Goal: Information Seeking & Learning: Learn about a topic

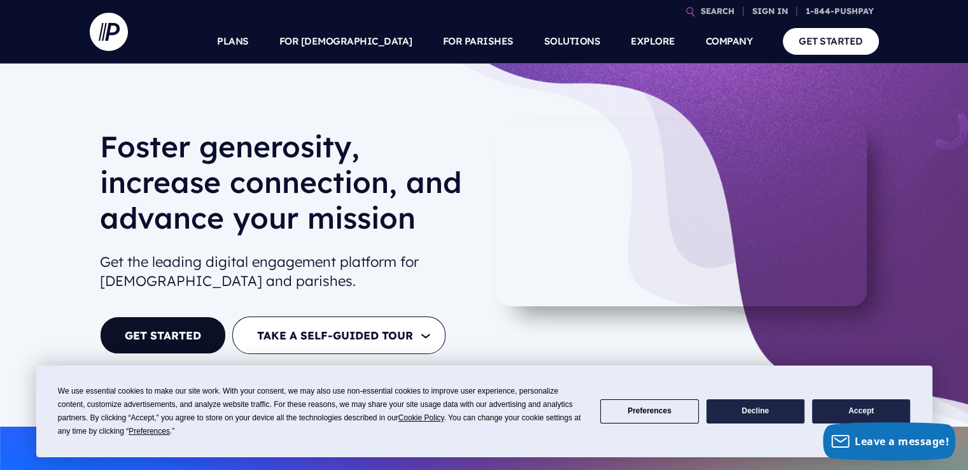
click at [855, 407] on button "Accept" at bounding box center [861, 411] width 98 height 25
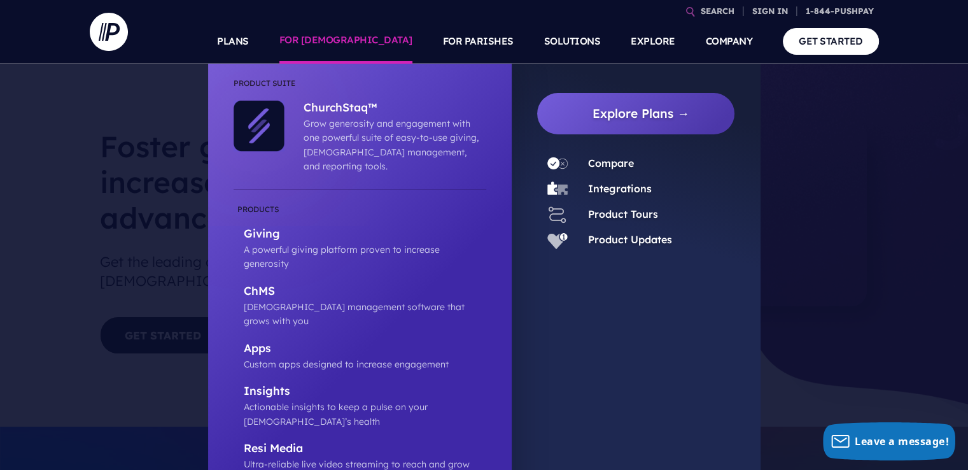
click at [380, 38] on link "FOR [DEMOGRAPHIC_DATA]" at bounding box center [346, 41] width 133 height 45
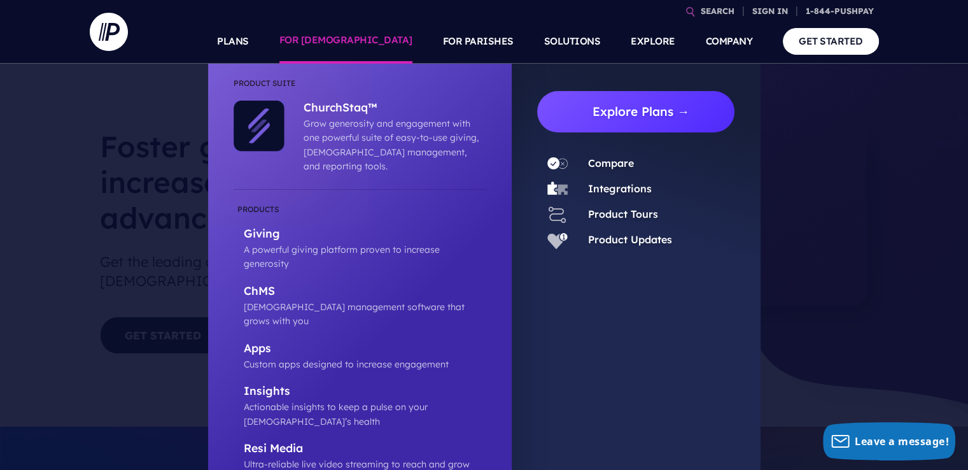
click at [595, 120] on link "Explore Plans →" at bounding box center [642, 111] width 188 height 41
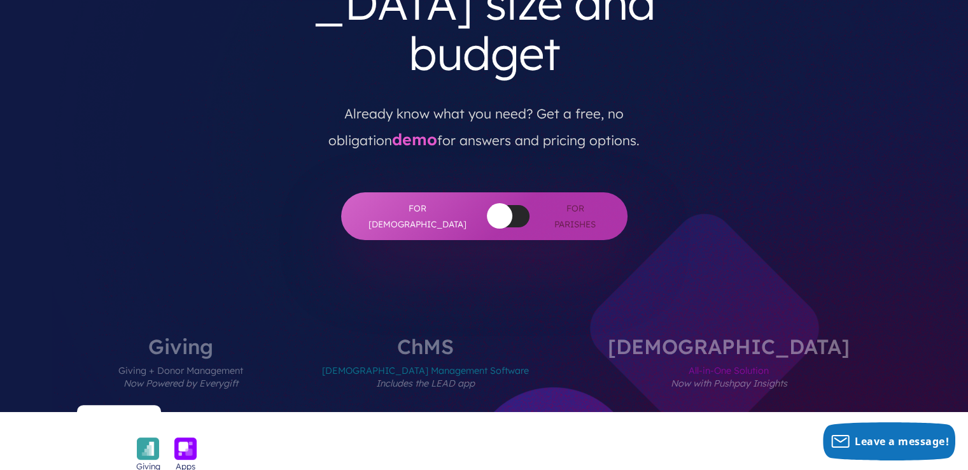
scroll to position [322, 0]
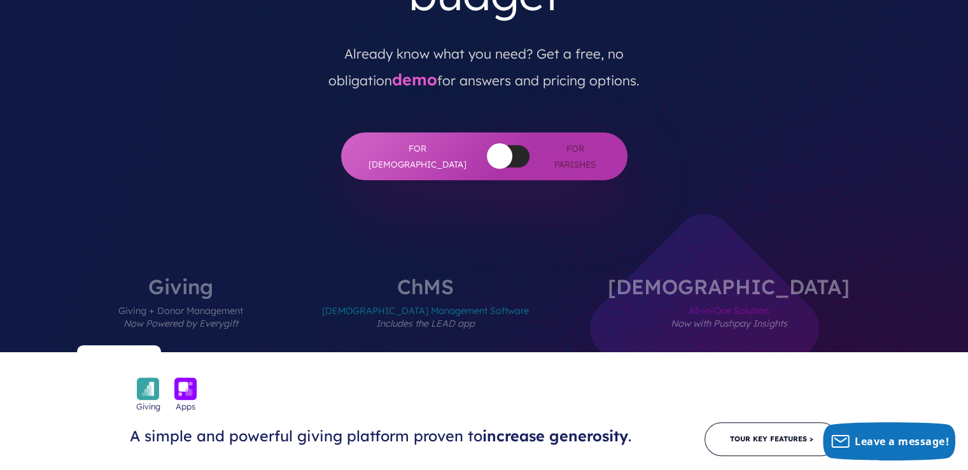
click at [494, 276] on label "ChMS Church Management Software Includes the LEAD app" at bounding box center [425, 314] width 283 height 76
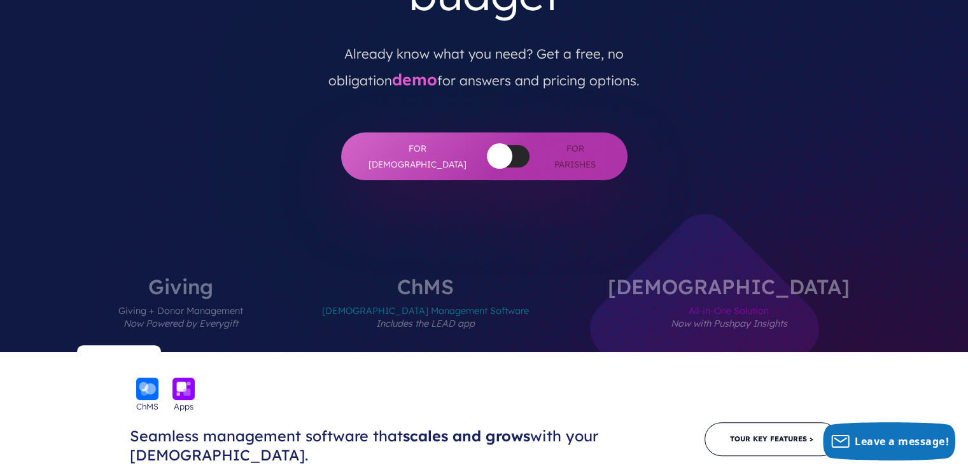
click at [683, 276] on label "ChurchStaq All-in-One Solution Now with Pushpay Insights" at bounding box center [729, 314] width 318 height 76
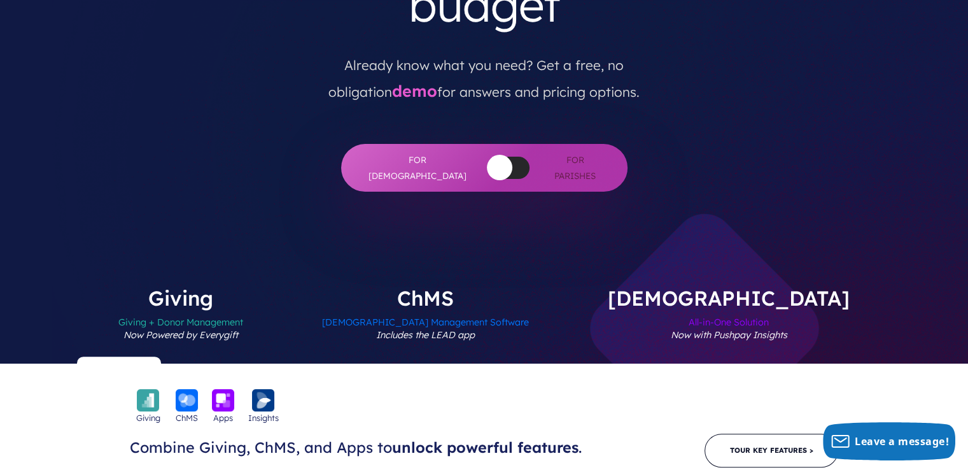
scroll to position [327, 0]
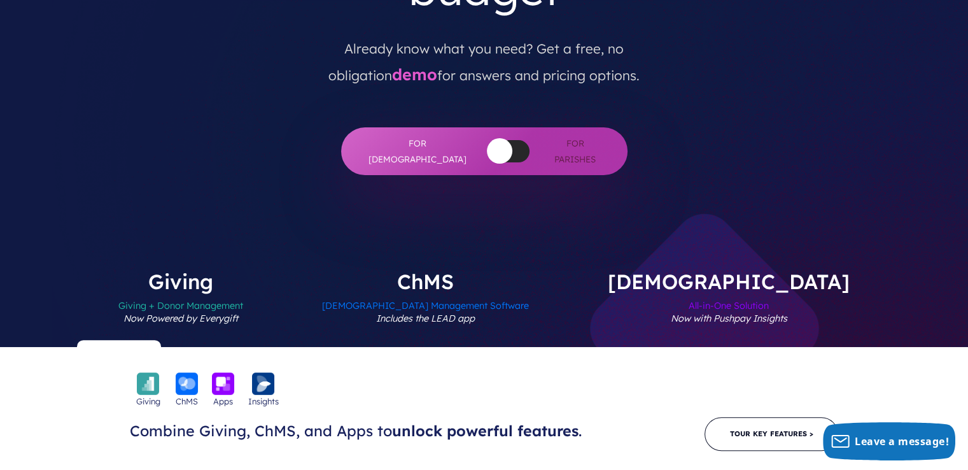
click at [281, 271] on label "Giving Giving + Donor Management Now Powered by Everygift" at bounding box center [180, 309] width 201 height 76
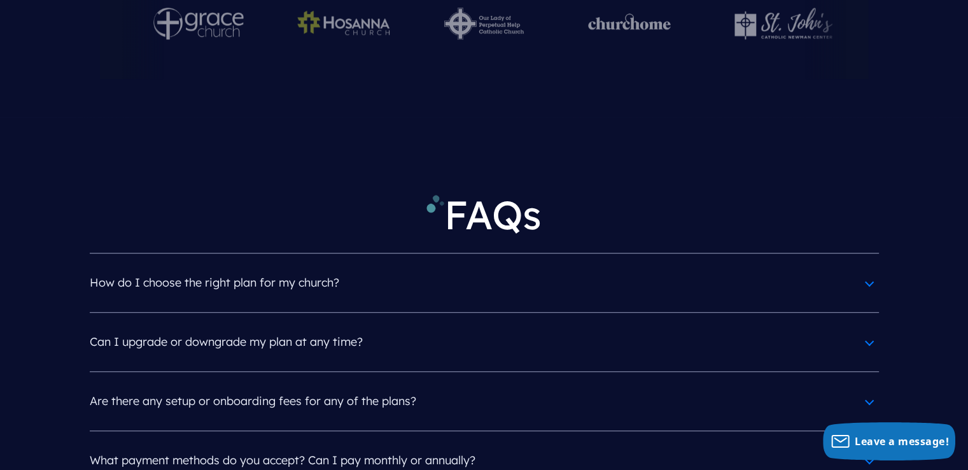
scroll to position [5647, 0]
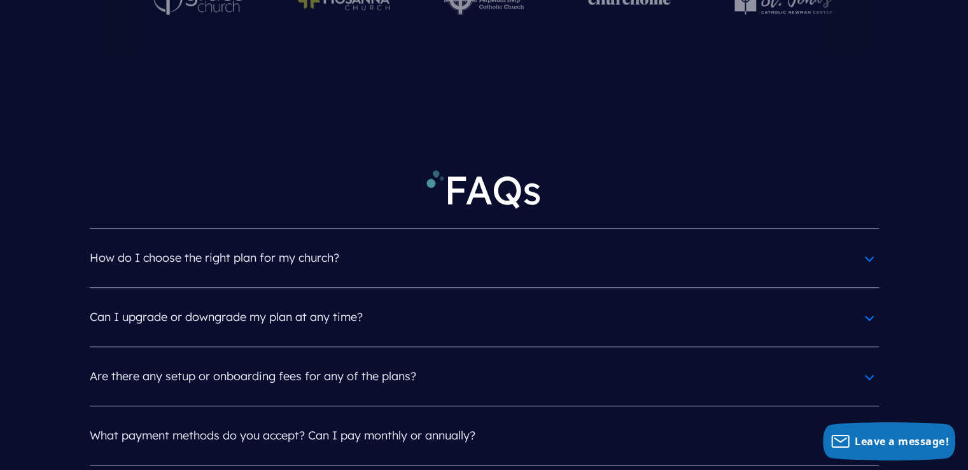
click at [864, 241] on h4 "How do I choose the right plan for my church?" at bounding box center [484, 257] width 789 height 33
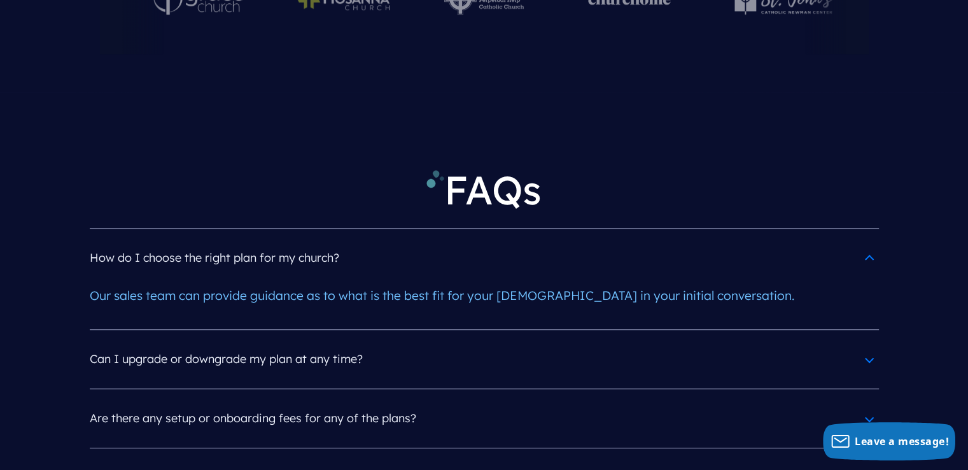
click at [864, 241] on h4 "How do I choose the right plan for my church?" at bounding box center [484, 257] width 789 height 33
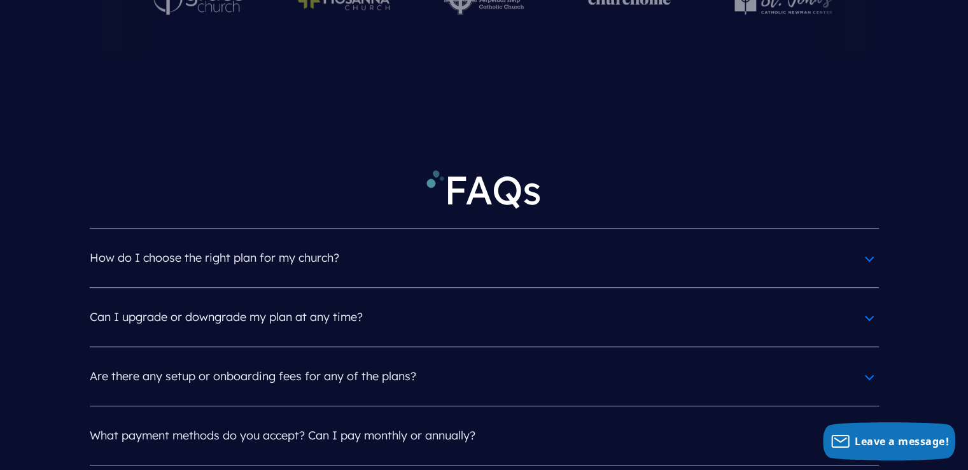
click at [863, 301] on h4 "Can I upgrade or downgrade my plan at any time?" at bounding box center [484, 317] width 789 height 33
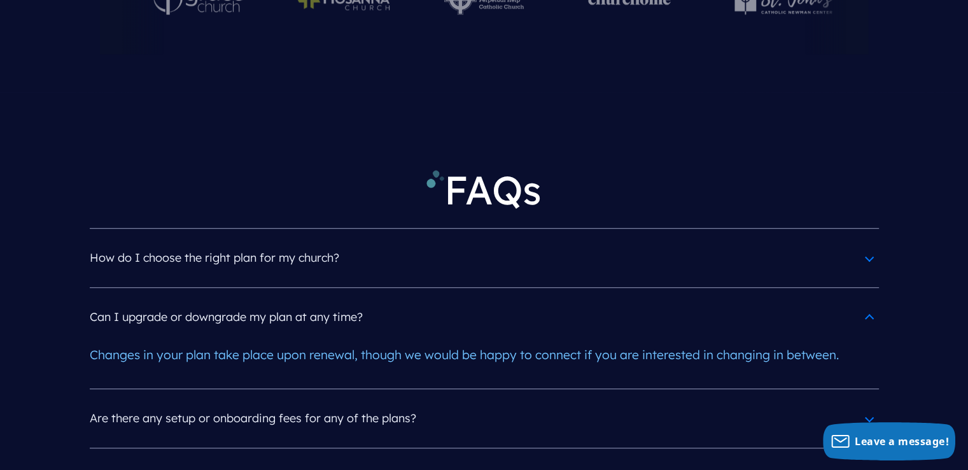
click at [863, 301] on h4 "Can I upgrade or downgrade my plan at any time?" at bounding box center [484, 317] width 789 height 33
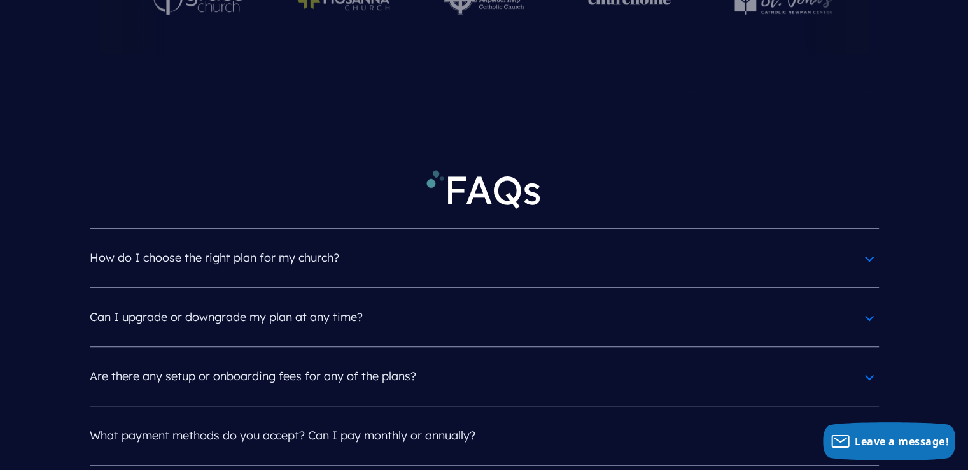
click at [863, 360] on h4 "Are there any setup or onboarding fees for any of the plans?" at bounding box center [484, 376] width 789 height 33
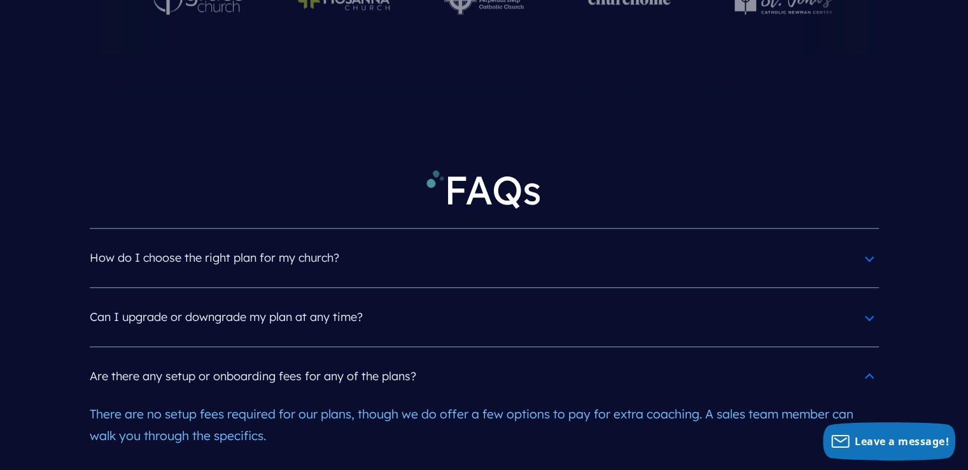
click at [863, 360] on h4 "Are there any setup or onboarding fees for any of the plans?" at bounding box center [484, 376] width 789 height 33
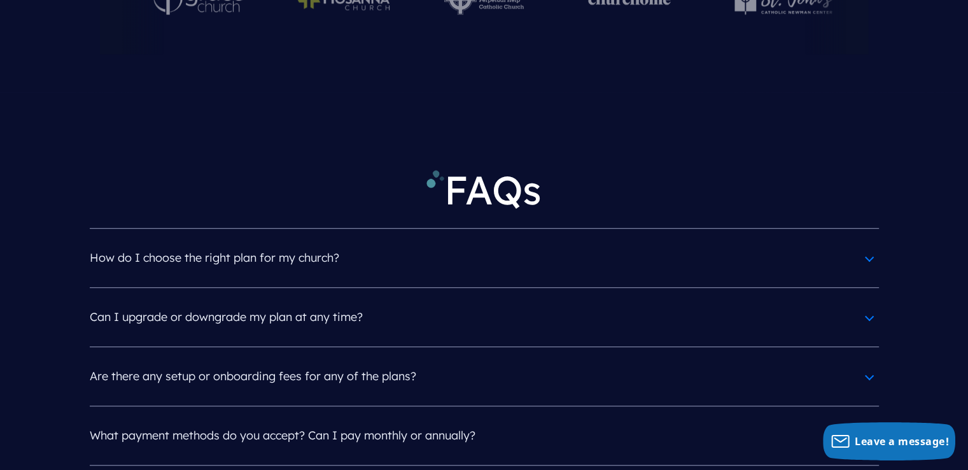
click at [865, 419] on h4 "What payment methods do you accept? Can I pay monthly or annually?" at bounding box center [484, 435] width 789 height 33
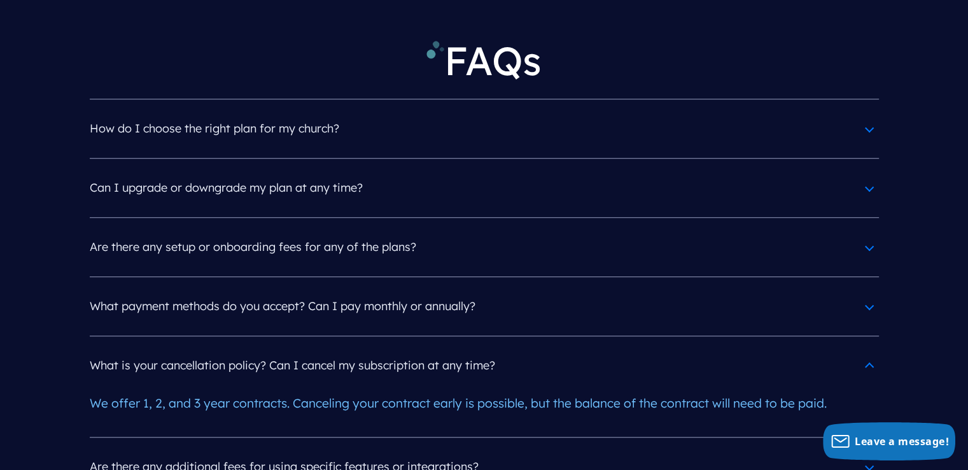
scroll to position [5826, 0]
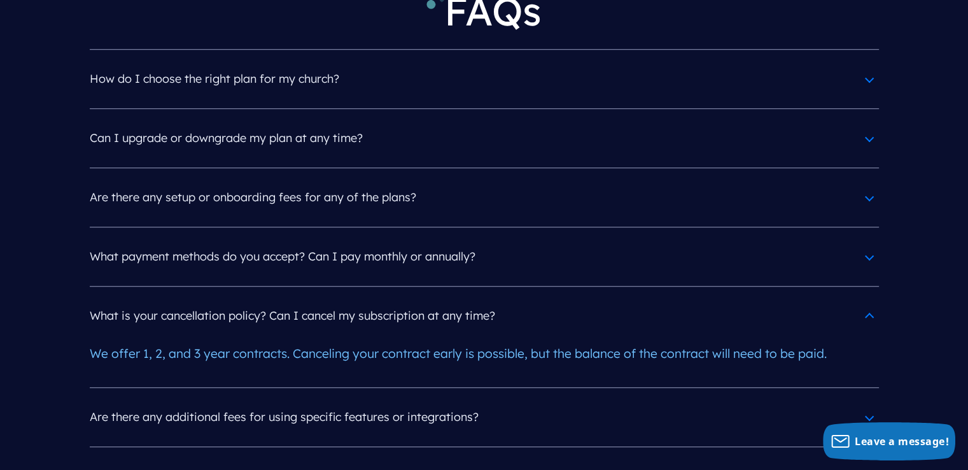
click at [866, 299] on h4 "What is your cancellation policy? Can I cancel my subscription at any time?" at bounding box center [484, 315] width 789 height 33
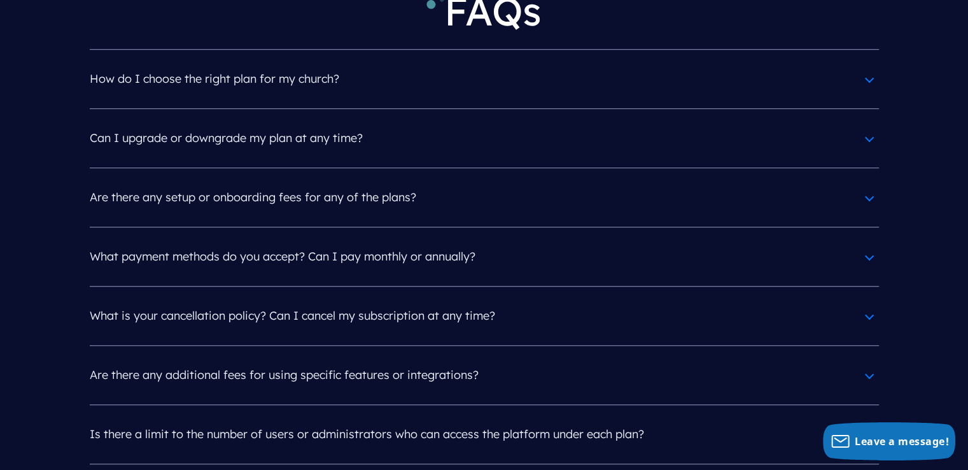
click at [863, 418] on h4 "Is there a limit to the number of users or administrators who can access the pl…" at bounding box center [484, 434] width 789 height 33
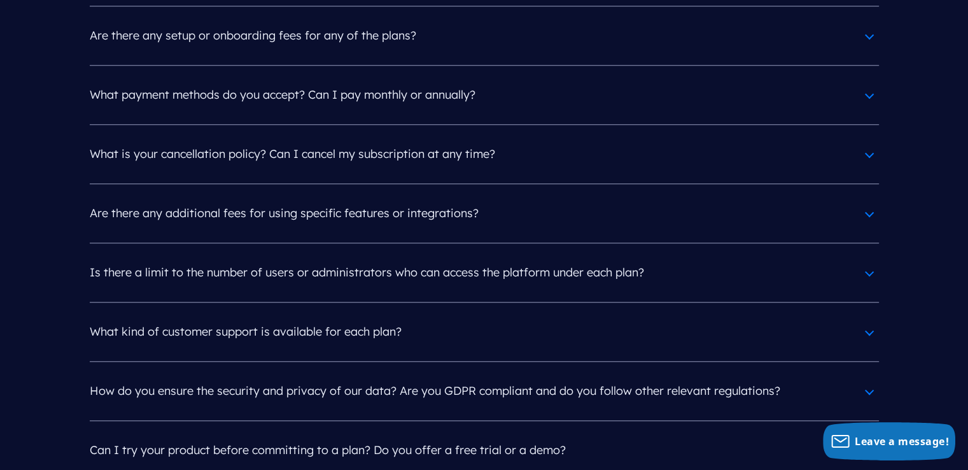
scroll to position [6004, 0]
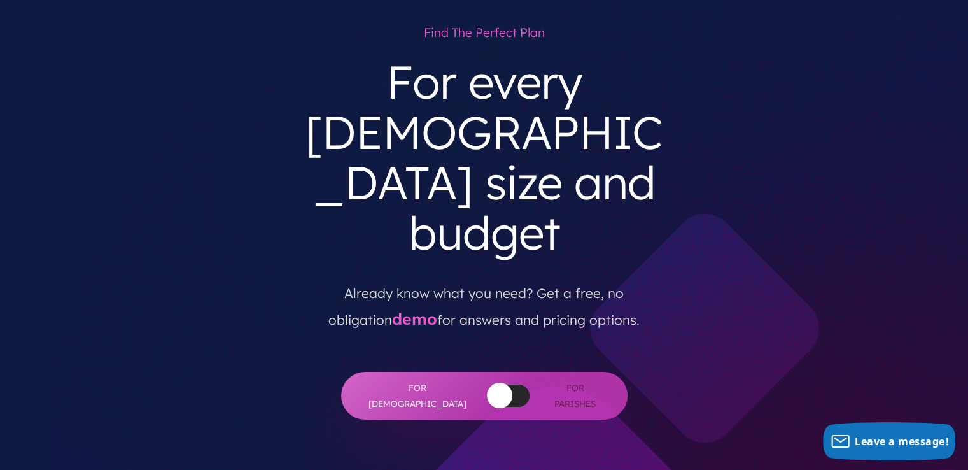
scroll to position [0, 0]
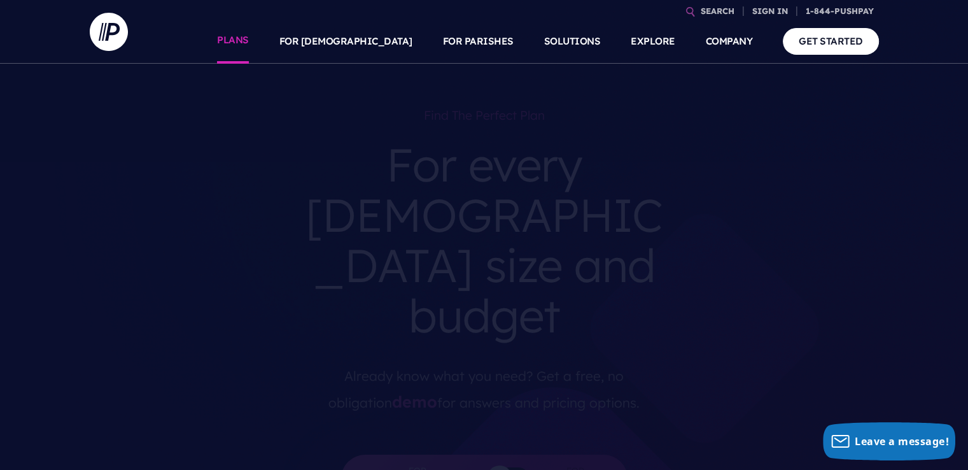
click at [249, 39] on link "PLANS" at bounding box center [233, 41] width 32 height 45
